Goal: Find specific page/section: Find specific page/section

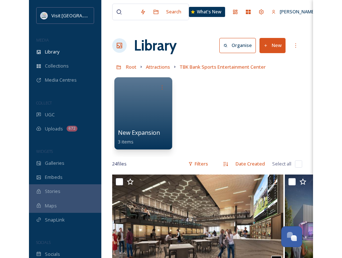
scroll to position [654, 0]
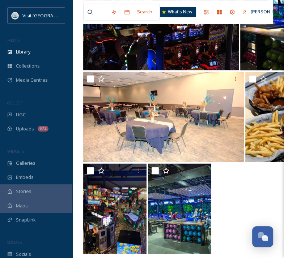
click at [96, 13] on div "tbk sports" at bounding box center [97, 12] width 20 height 16
click at [99, 13] on div "tbk sports" at bounding box center [97, 12] width 20 height 16
click at [89, 12] on icon at bounding box center [90, 12] width 6 height 6
click at [95, 10] on div "tbk sports" at bounding box center [97, 12] width 20 height 16
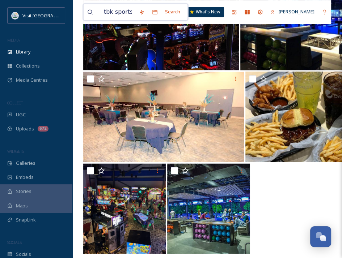
click at [130, 12] on input "tbk sports" at bounding box center [117, 12] width 35 height 16
drag, startPoint x: 130, startPoint y: 12, endPoint x: 98, endPoint y: 11, distance: 32.9
click at [98, 11] on div "tbk sports" at bounding box center [111, 12] width 48 height 16
type input "iron tee golf"
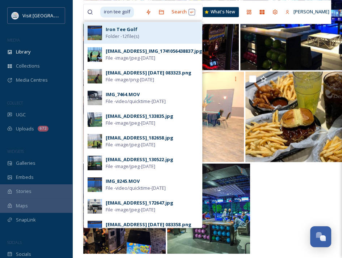
click at [142, 31] on div "Iron Tee Golf Folder - 12 file(s)" at bounding box center [152, 33] width 93 height 14
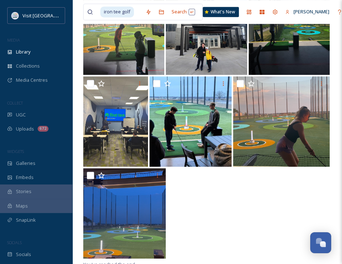
scroll to position [303, 0]
